Goal: Transaction & Acquisition: Book appointment/travel/reservation

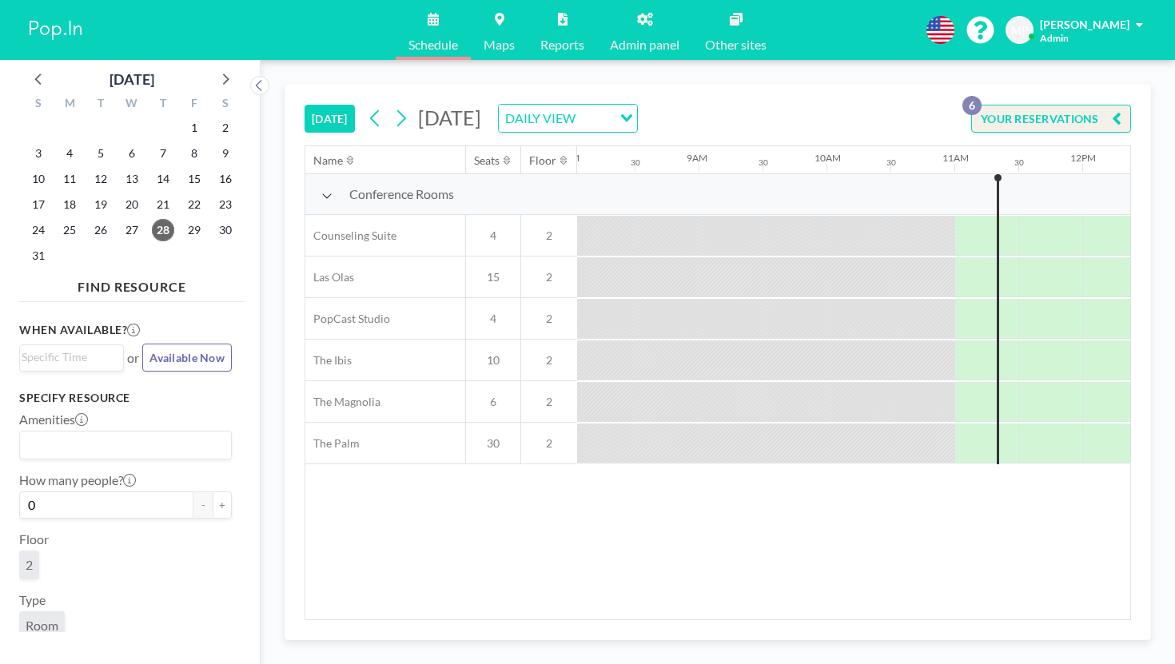
scroll to position [0, 1091]
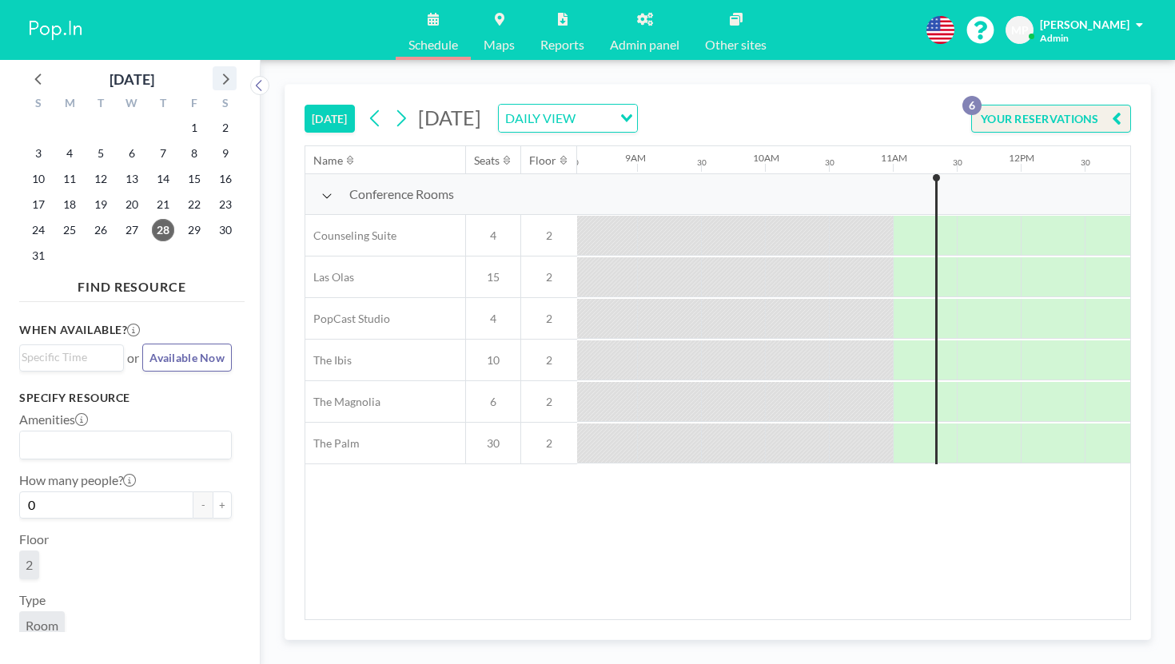
click at [214, 68] on icon at bounding box center [224, 78] width 21 height 21
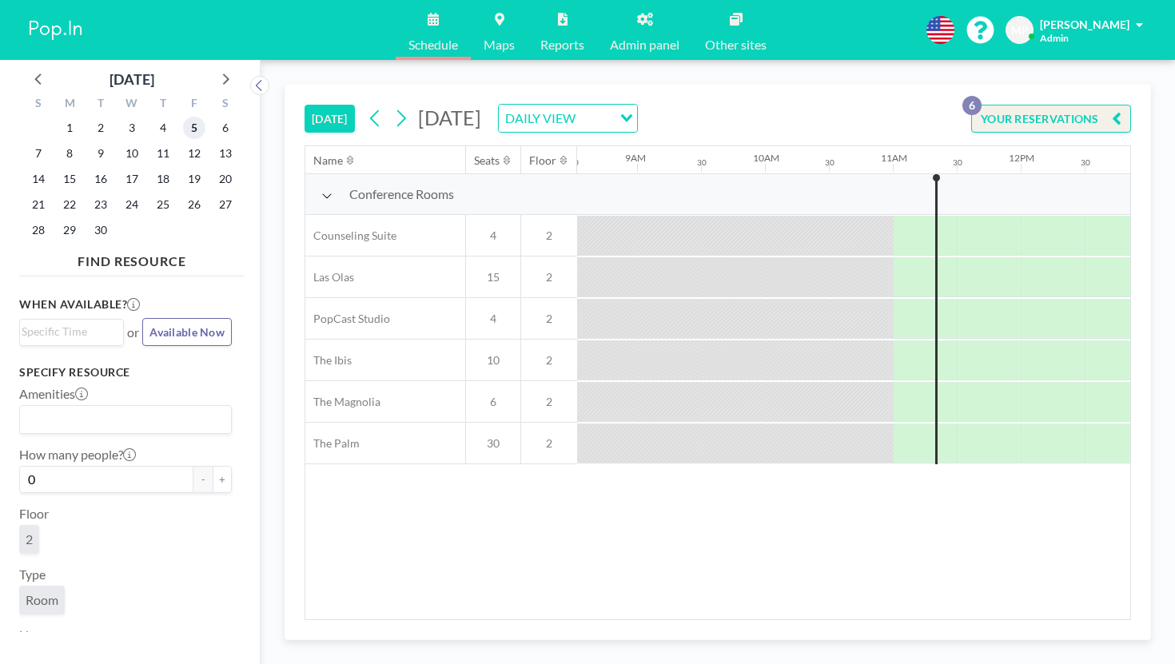
click at [183, 117] on span "5" at bounding box center [194, 128] width 22 height 22
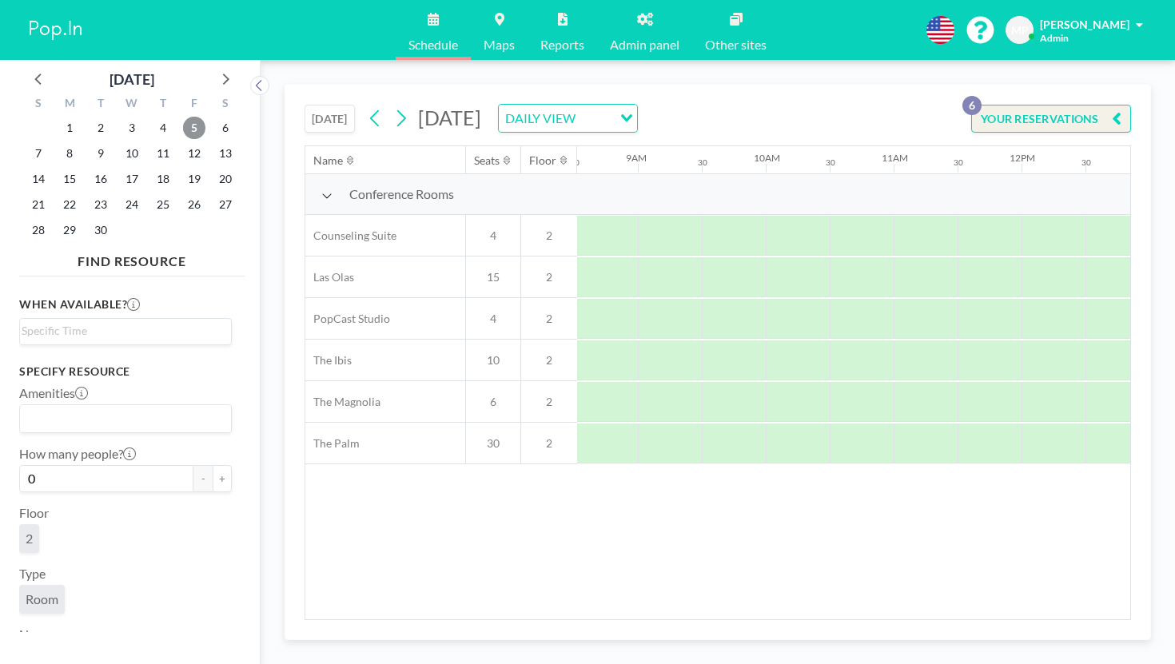
scroll to position [0, 1094]
drag, startPoint x: 793, startPoint y: 291, endPoint x: 970, endPoint y: 287, distance: 176.6
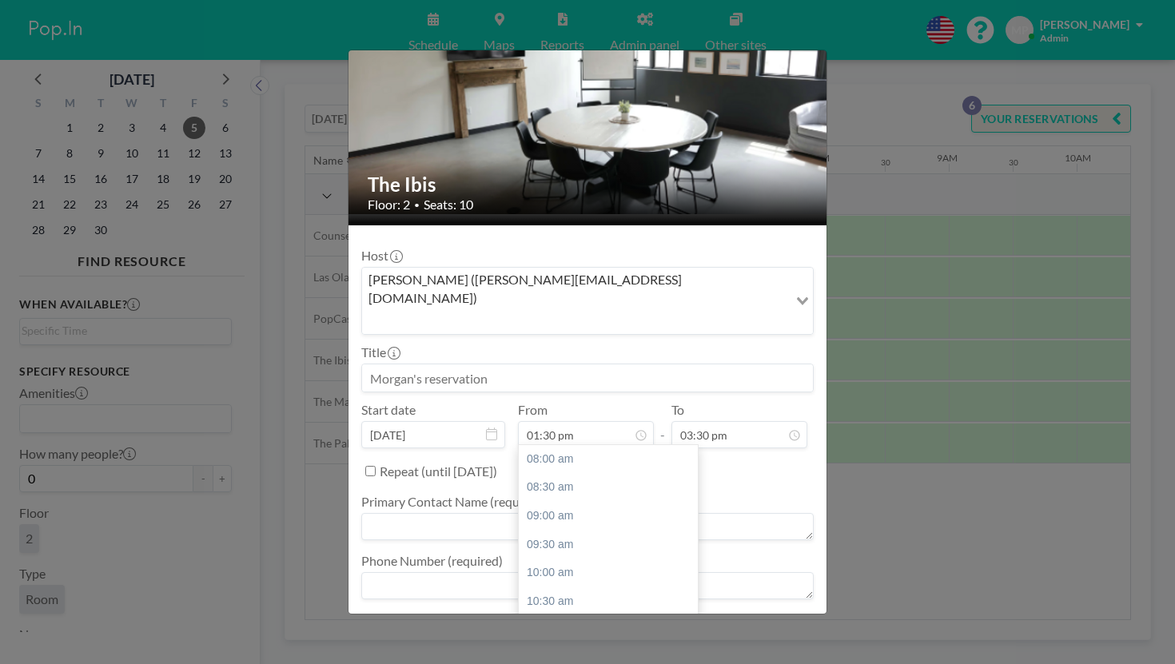
scroll to position [280, 0]
click at [502, 364] on input at bounding box center [587, 377] width 451 height 27
type input "[PERSON_NAME]"
click at [503, 513] on textarea at bounding box center [587, 526] width 452 height 27
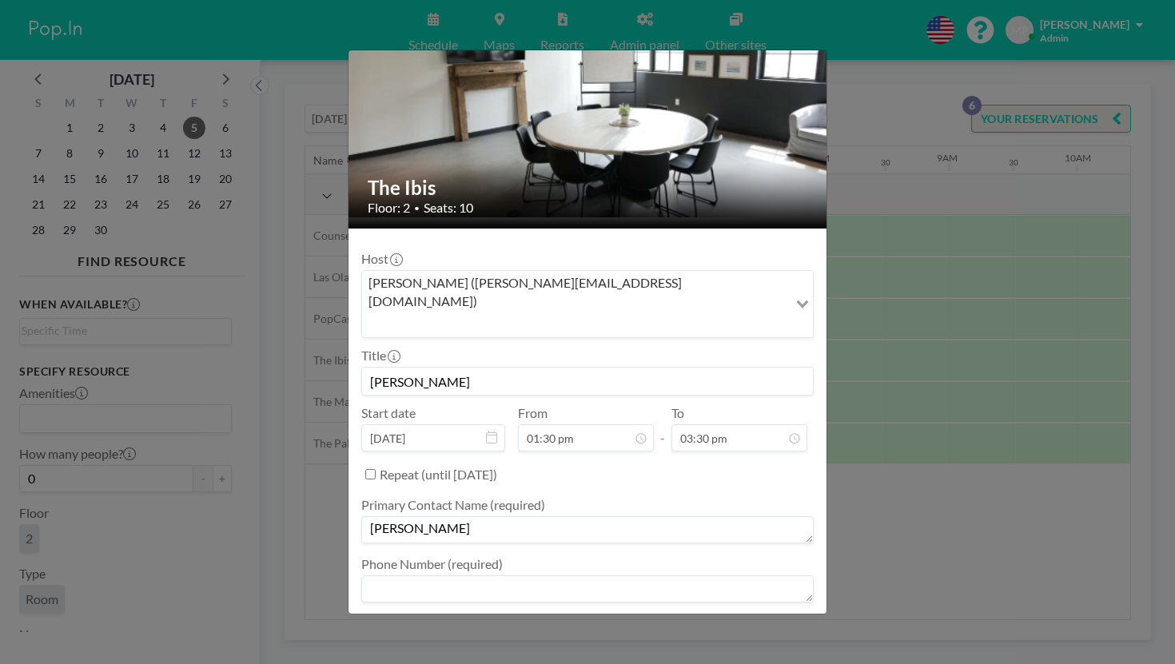
scroll to position [58, 0]
type textarea "[PERSON_NAME]"
click at [526, 576] on textarea at bounding box center [587, 589] width 452 height 27
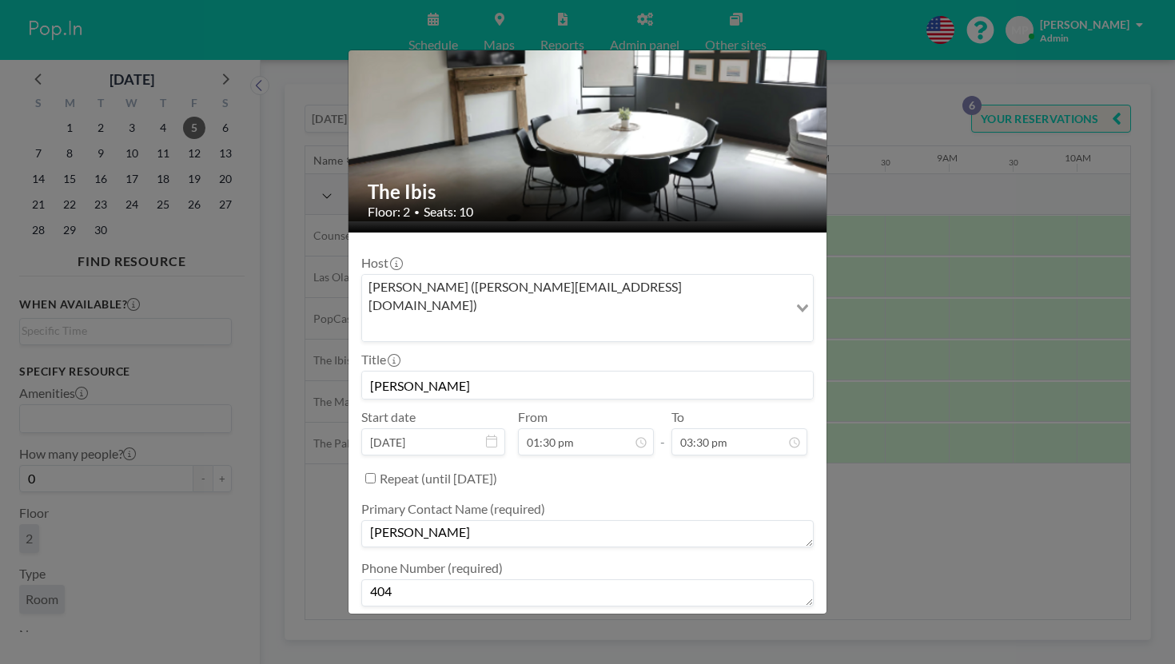
scroll to position [55, 0]
type textarea "4048075138"
click at [600, 638] on textarea at bounding box center [587, 651] width 452 height 27
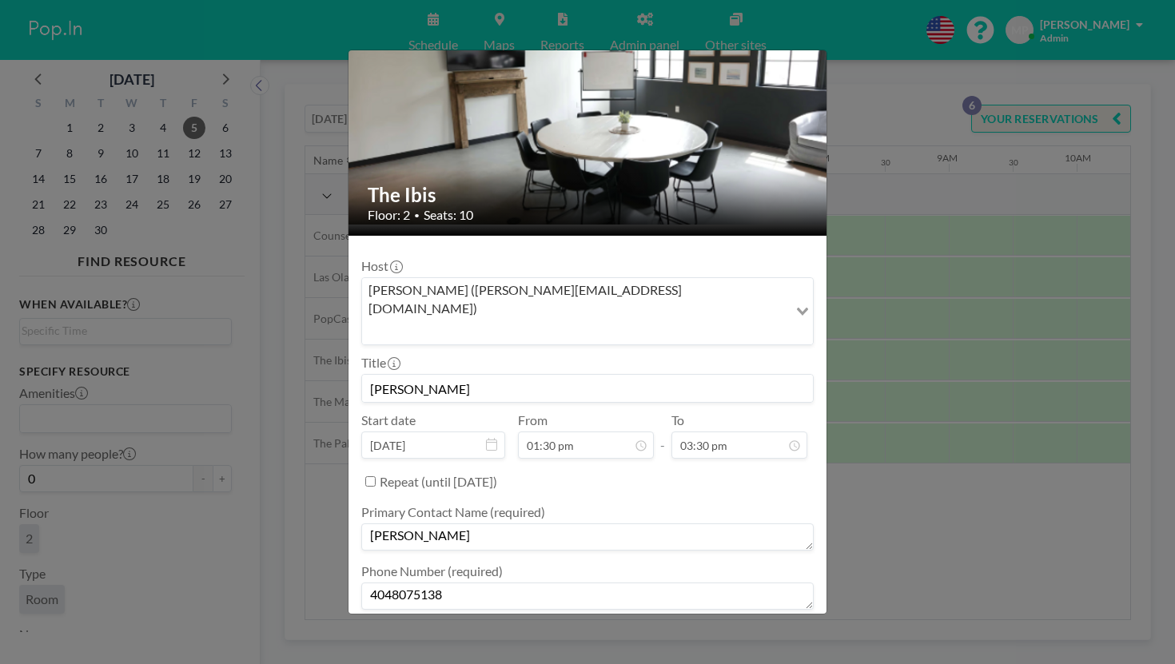
scroll to position [51, 0]
type textarea "pay upon arrival"
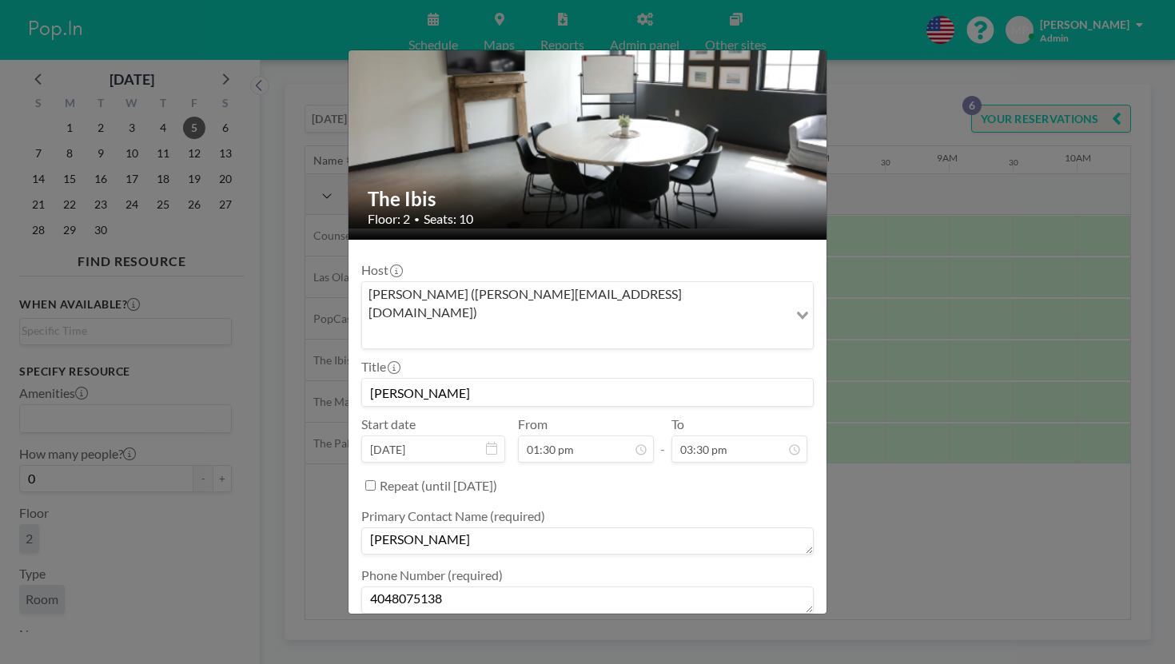
scroll to position [280, 0]
type textarea "add palm tab;le"
drag, startPoint x: 489, startPoint y: 454, endPoint x: 376, endPoint y: 455, distance: 113.5
click at [376, 454] on div "The Ibis Floor: 2 • Seats: 10 Host [PERSON_NAME] ([PERSON_NAME][EMAIL_ADDRESS][…" at bounding box center [587, 332] width 1175 height 664
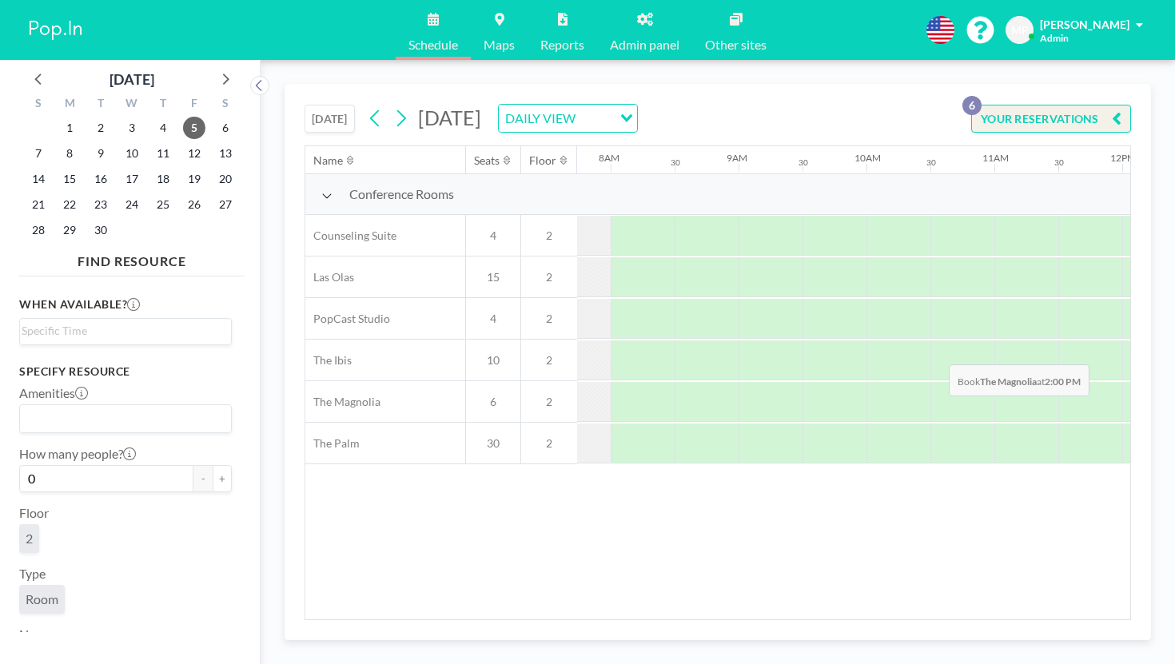
scroll to position [0, 995]
drag, startPoint x: 925, startPoint y: 328, endPoint x: 1047, endPoint y: 324, distance: 121.5
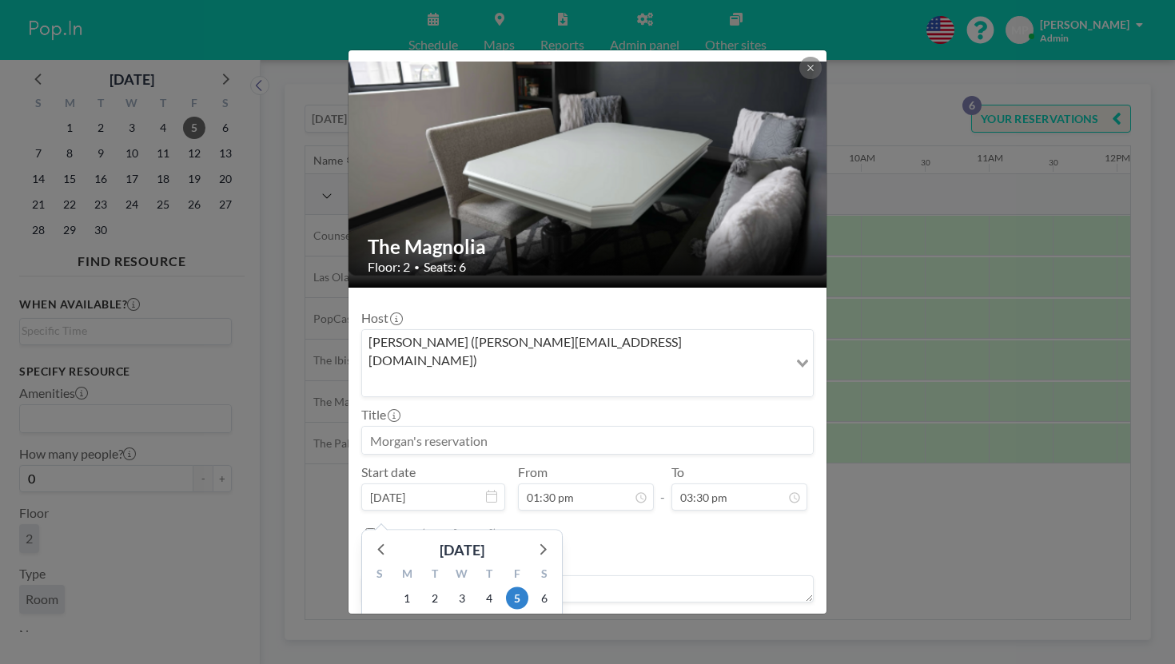
click at [502, 427] on input at bounding box center [587, 440] width 451 height 27
type input "[PERSON_NAME]"
click at [660, 575] on textarea at bounding box center [587, 588] width 452 height 27
paste textarea "[PERSON_NAME][EMAIL_ADDRESS][DOMAIN_NAME]"
type textarea "[PERSON_NAME][EMAIL_ADDRESS][DOMAIN_NAME]"
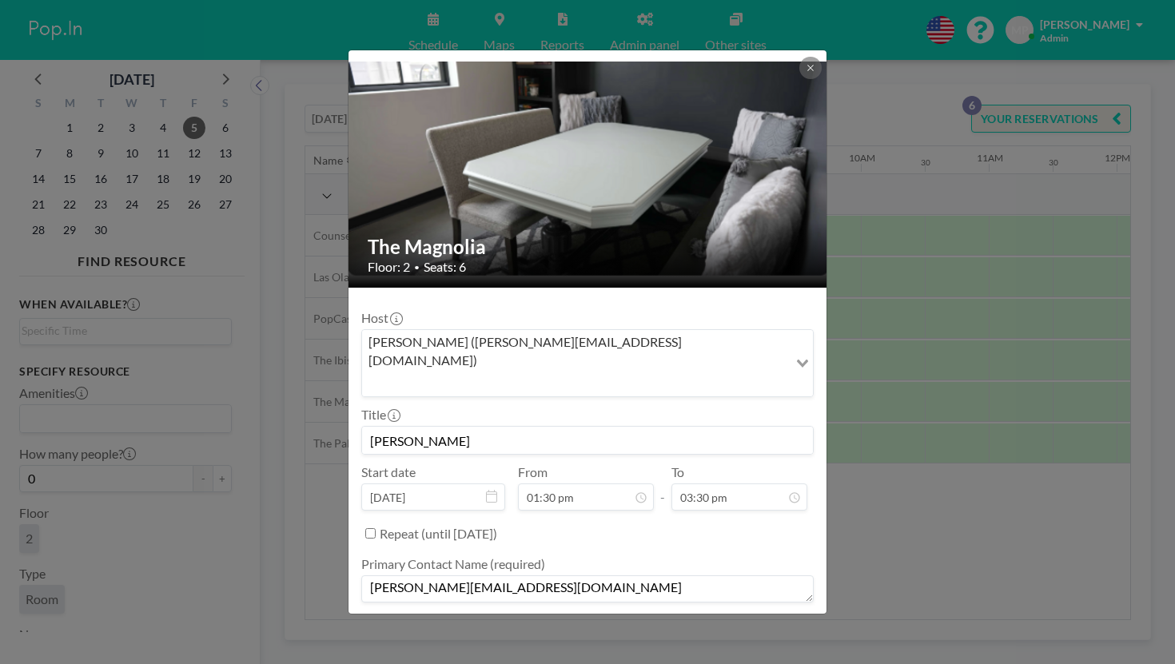
drag, startPoint x: 535, startPoint y: 460, endPoint x: 388, endPoint y: 460, distance: 146.2
click at [388, 460] on div "The Magnolia Floor: 2 • Seats: 6 Host [PERSON_NAME] ([PERSON_NAME][EMAIL_ADDRES…" at bounding box center [587, 332] width 1175 height 664
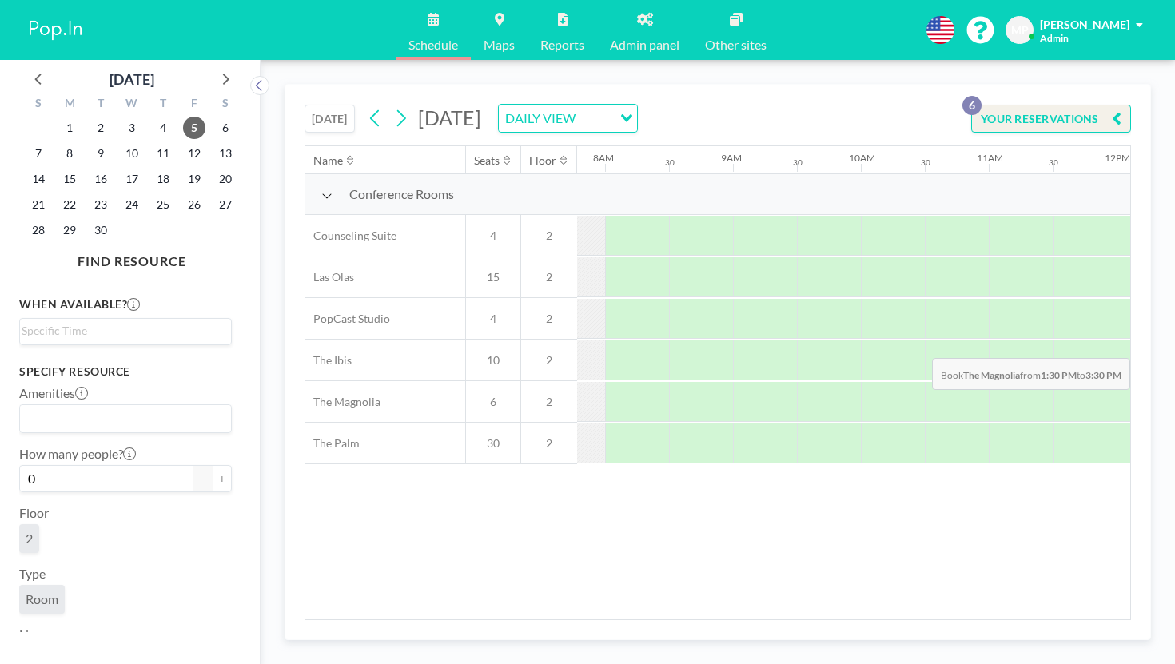
drag, startPoint x: 907, startPoint y: 325, endPoint x: 1073, endPoint y: 320, distance: 166.3
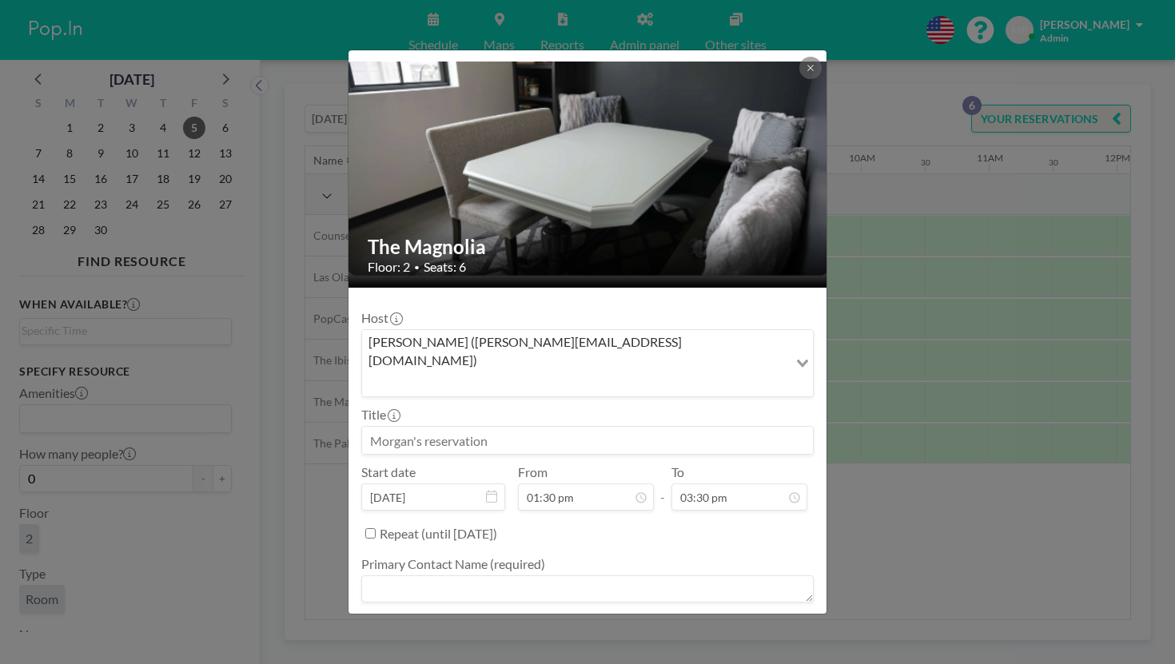
click at [475, 427] on input at bounding box center [587, 440] width 451 height 27
type input "V"
type input "[PERSON_NAME]"
click at [638, 575] on textarea at bounding box center [587, 588] width 452 height 27
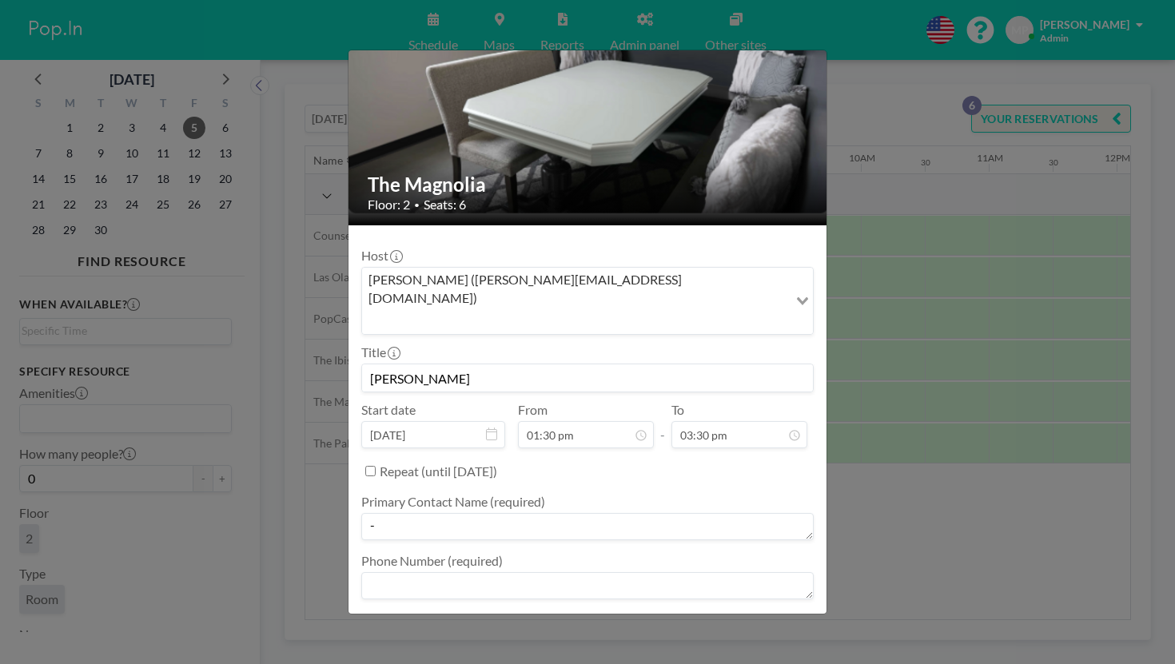
scroll to position [61, 0]
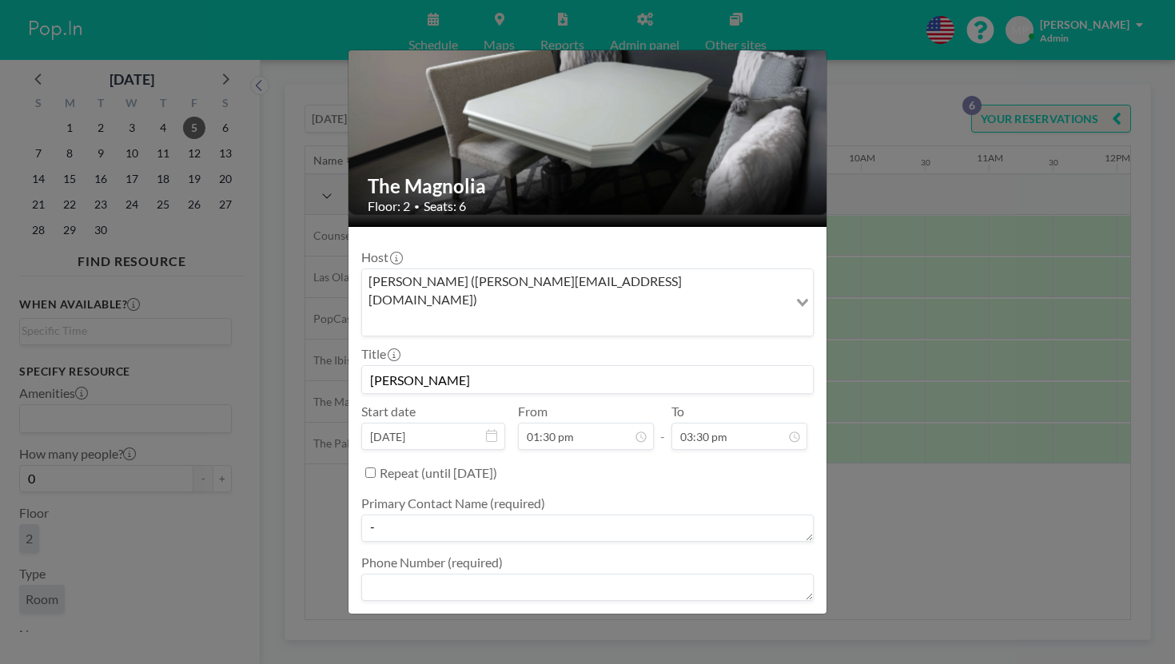
type textarea "-"
click at [692, 574] on textarea at bounding box center [587, 587] width 452 height 27
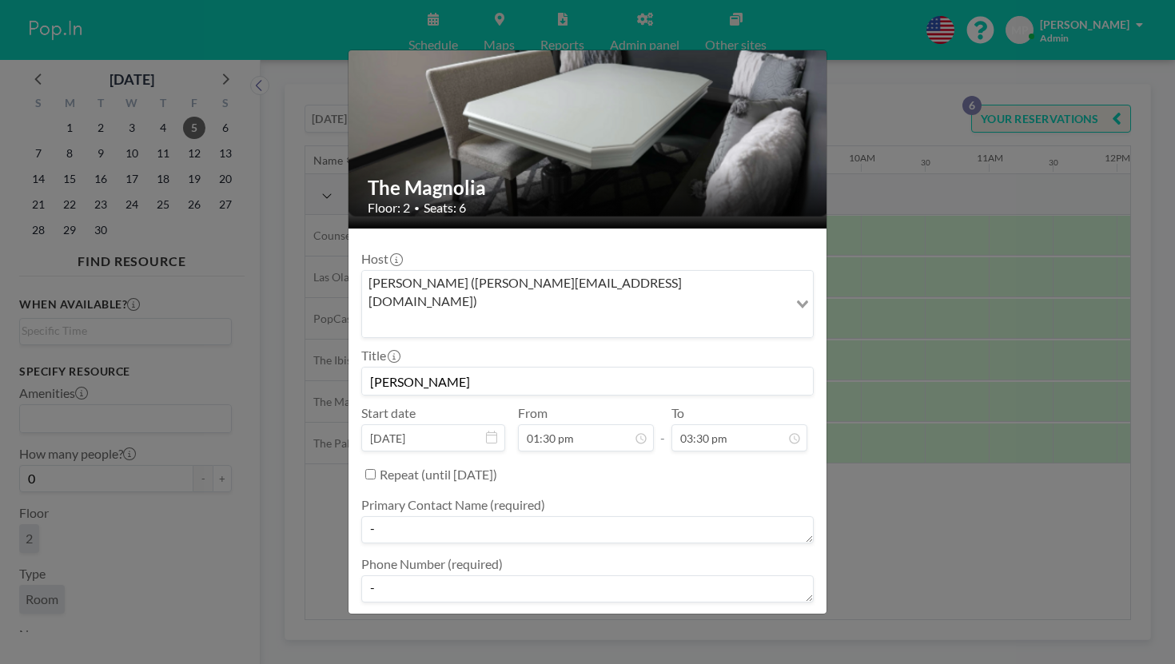
type textarea "-"
click at [686, 634] on textarea at bounding box center [587, 647] width 452 height 27
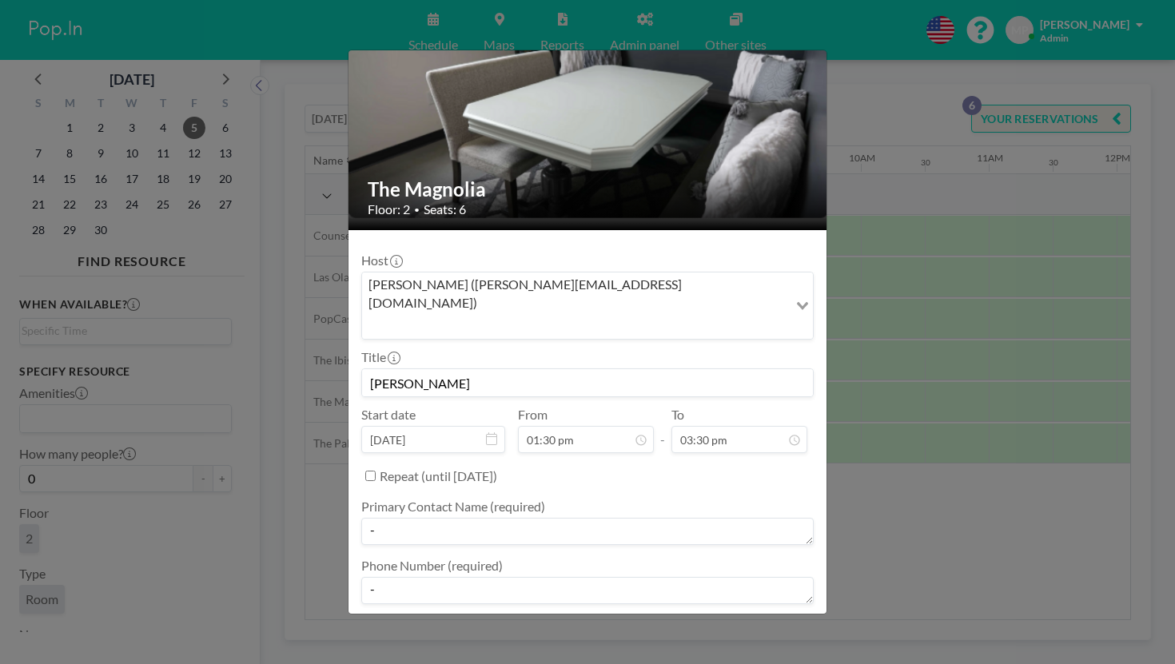
type textarea "-"
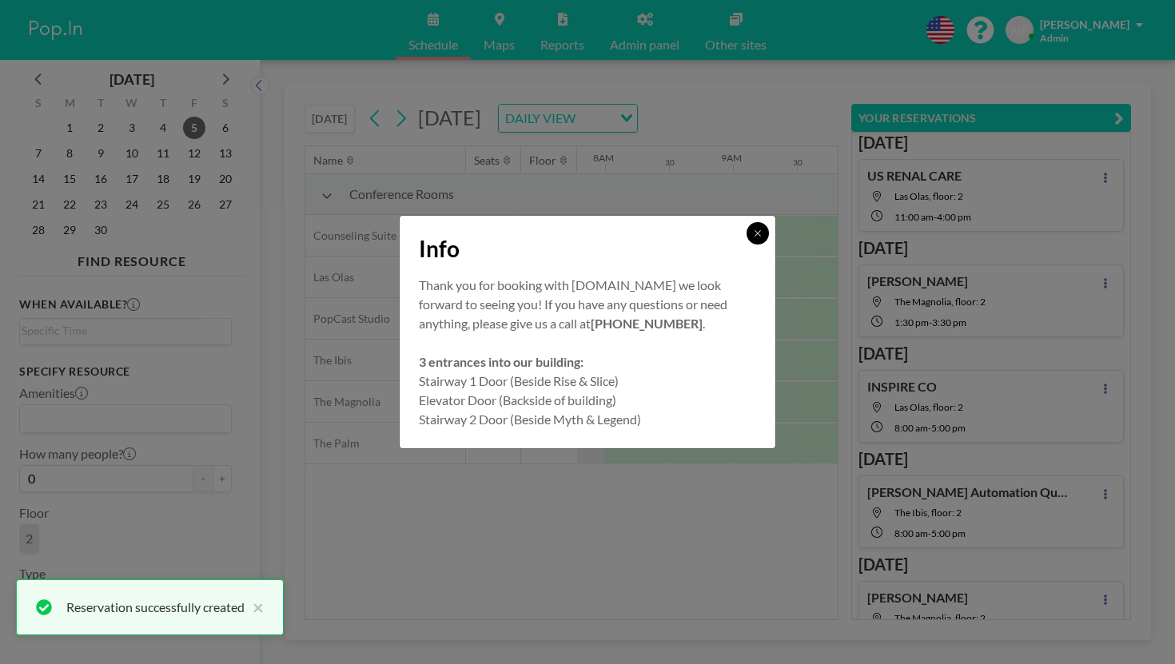
drag, startPoint x: 722, startPoint y: 255, endPoint x: 743, endPoint y: 331, distance: 78.9
click at [746, 244] on button at bounding box center [757, 233] width 22 height 22
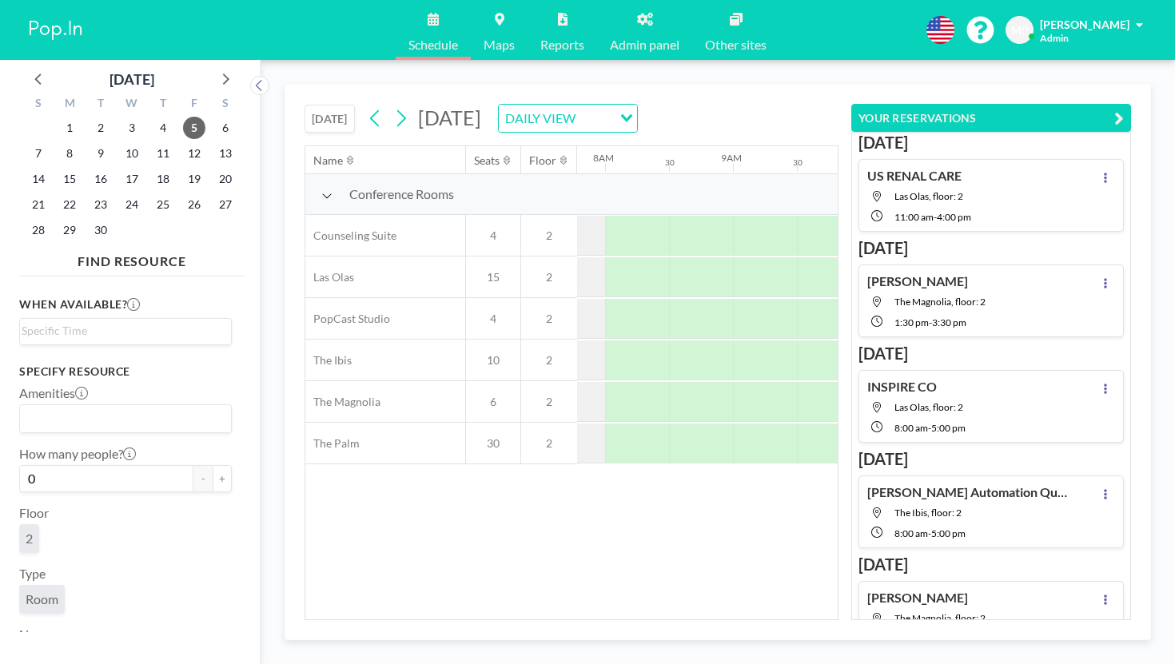
click at [658, 475] on div "Name Seats Floor 12AM 30 1AM 30 2AM 30 3AM 30 4AM 30 5AM 30 6AM 30 7AM 30 8AM 3…" at bounding box center [571, 382] width 532 height 473
click at [1123, 109] on icon "button" at bounding box center [1119, 118] width 10 height 19
